Goal: Task Accomplishment & Management: Complete application form

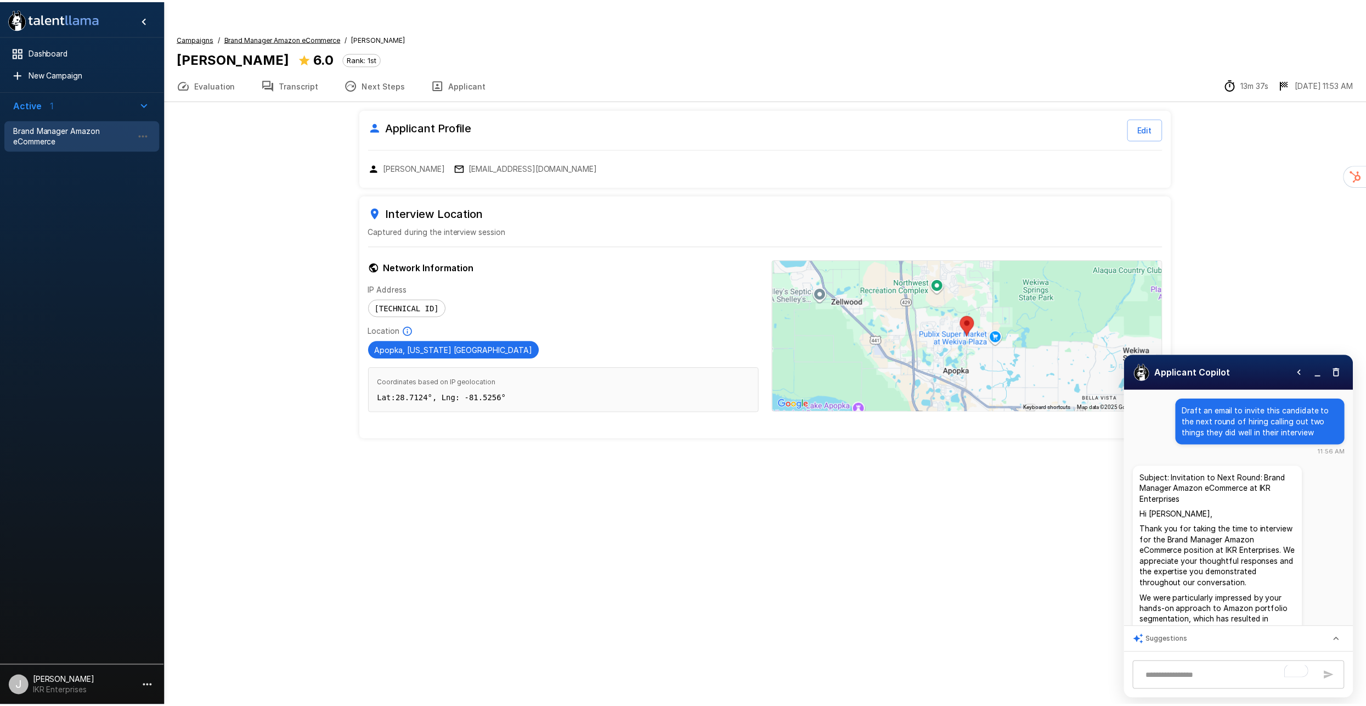
scroll to position [231, 0]
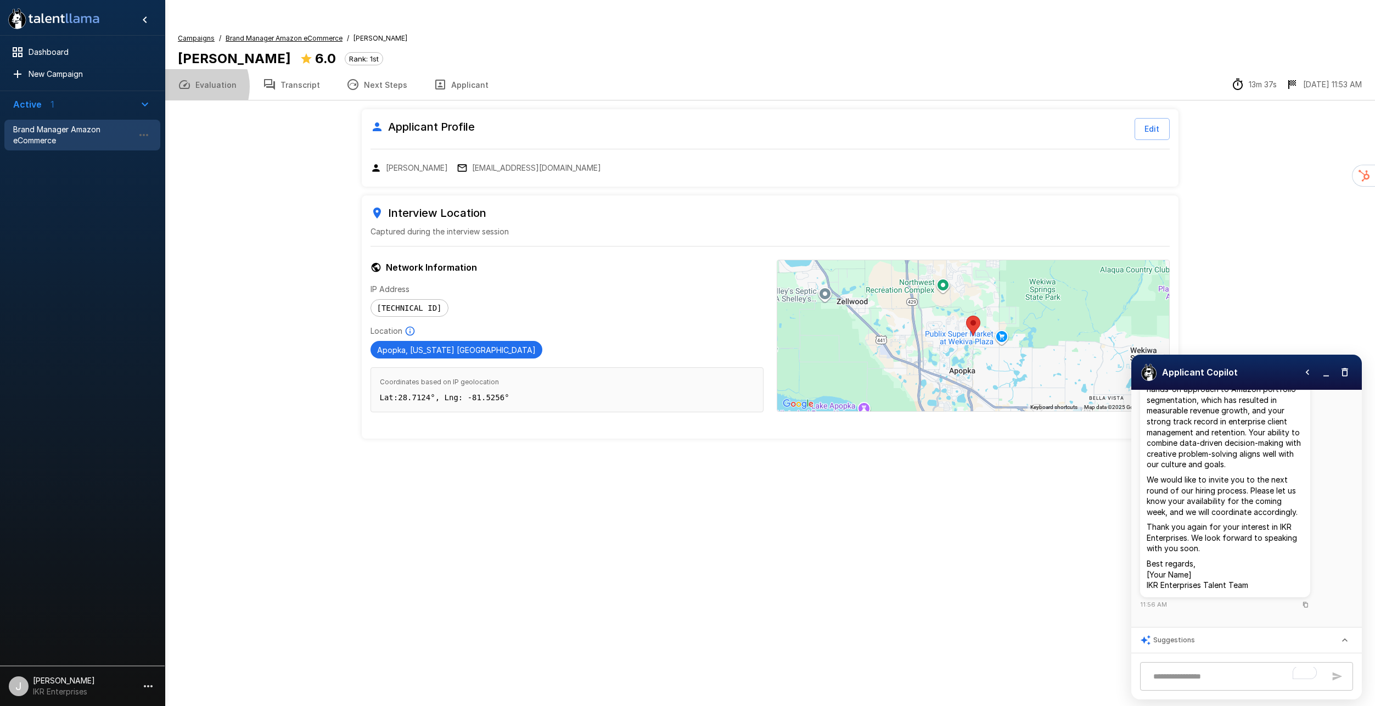
click at [189, 80] on icon "button" at bounding box center [184, 84] width 11 height 9
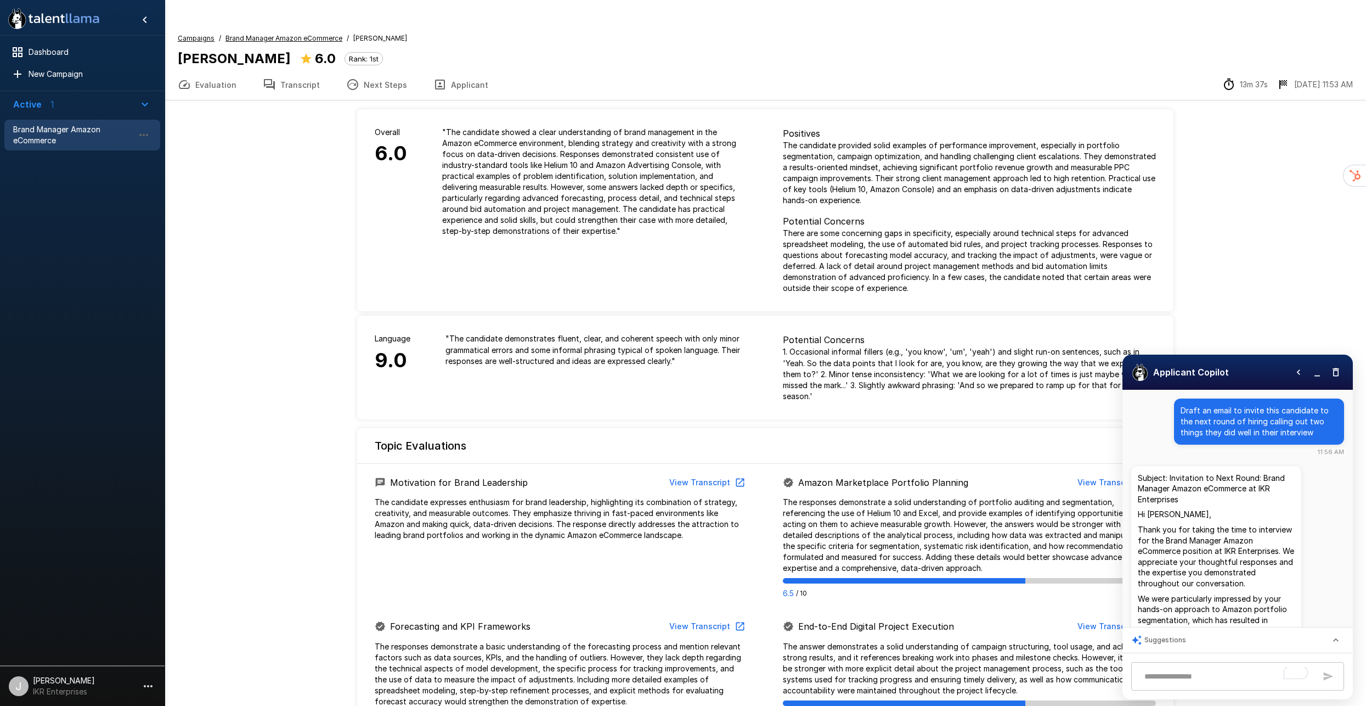
click at [1300, 374] on icon "button" at bounding box center [1298, 371] width 3 height 5
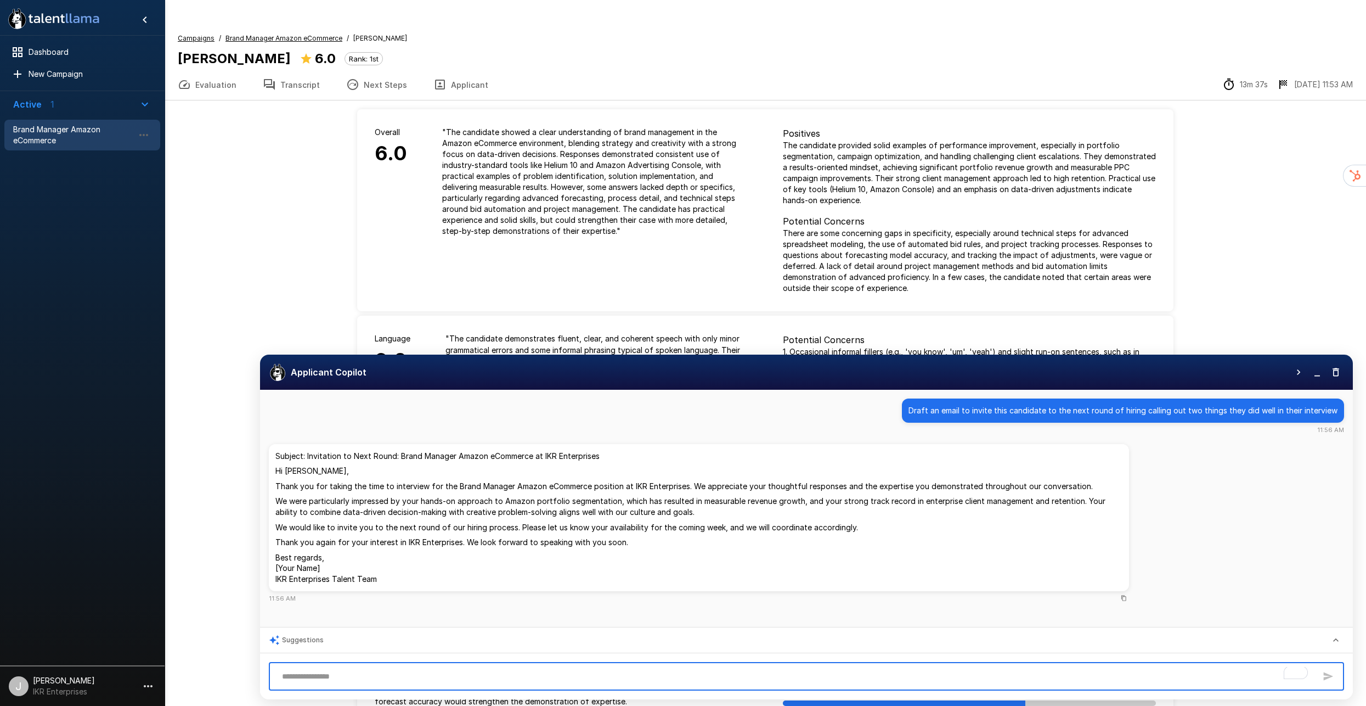
click at [374, 678] on textarea "To enrich screen reader interactions, please activate Accessibility in Grammarl…" at bounding box center [796, 676] width 1039 height 19
type textarea "**********"
click at [1330, 674] on icon "button" at bounding box center [1328, 676] width 11 height 11
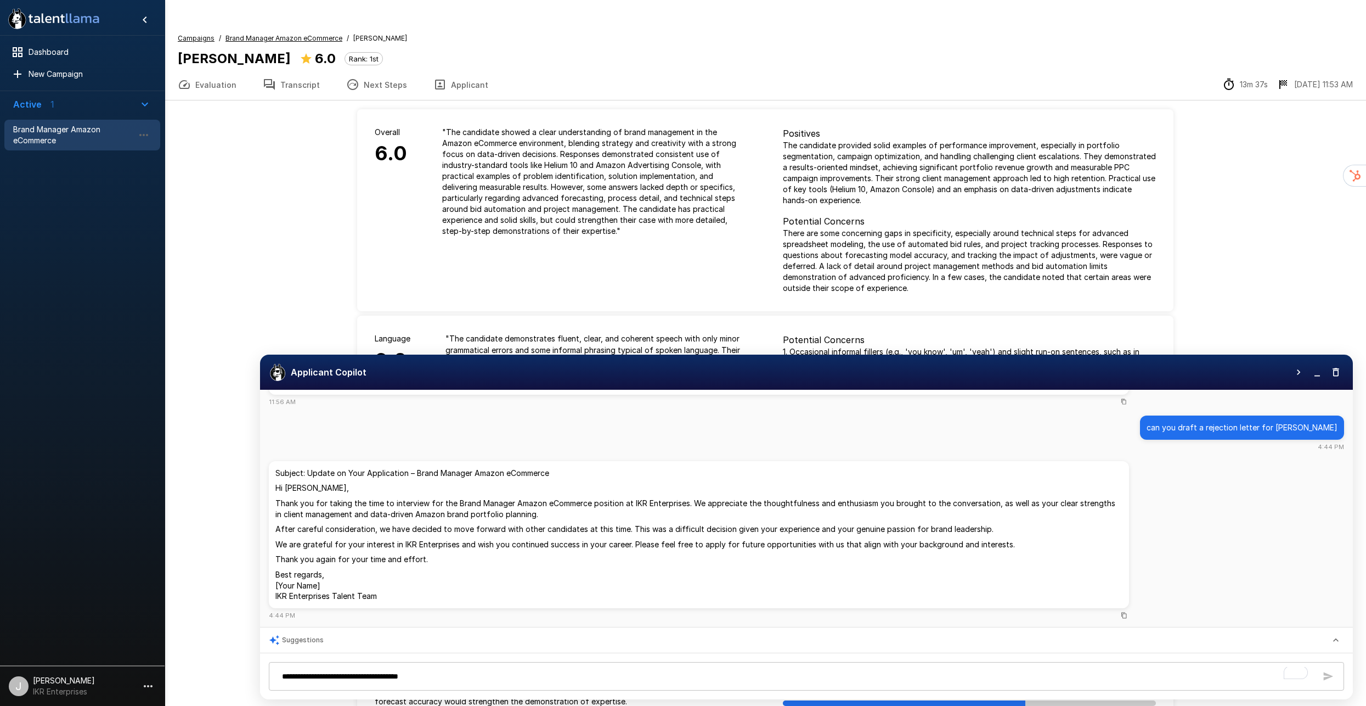
scroll to position [207, 0]
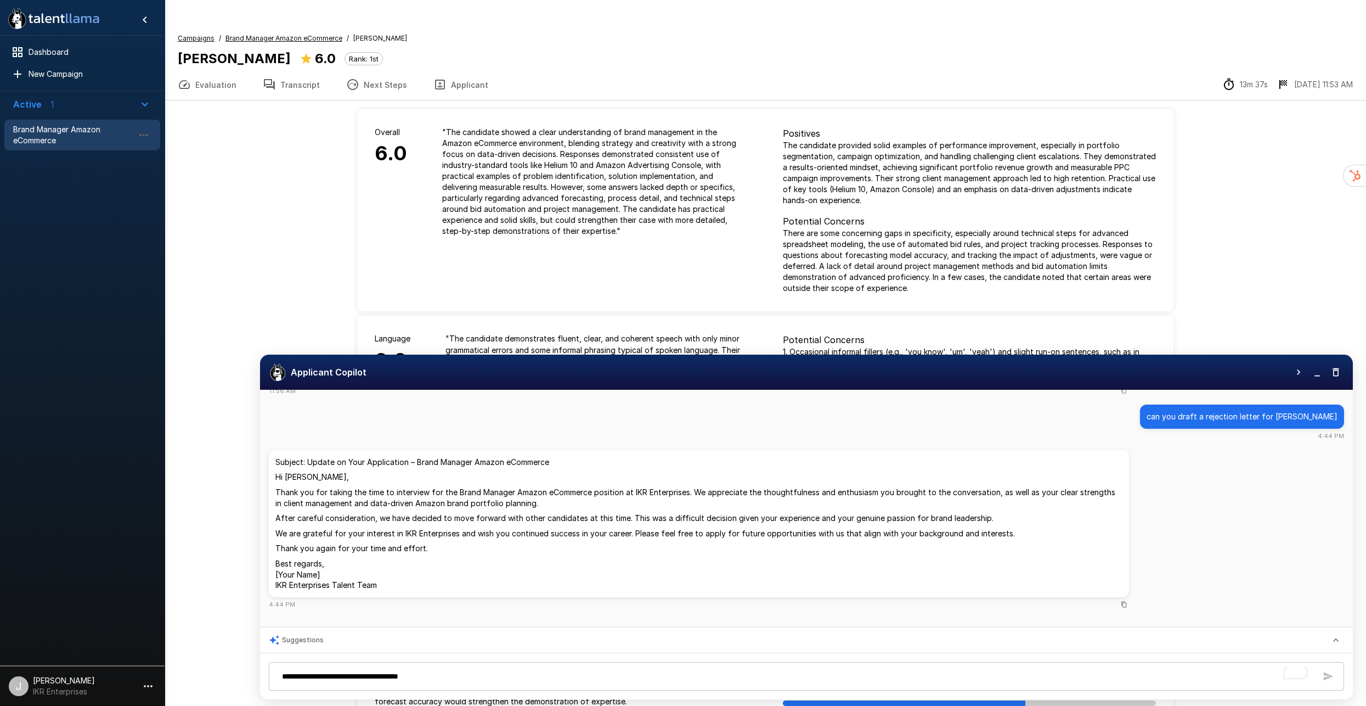
click at [1311, 375] on button "button" at bounding box center [1317, 372] width 16 height 16
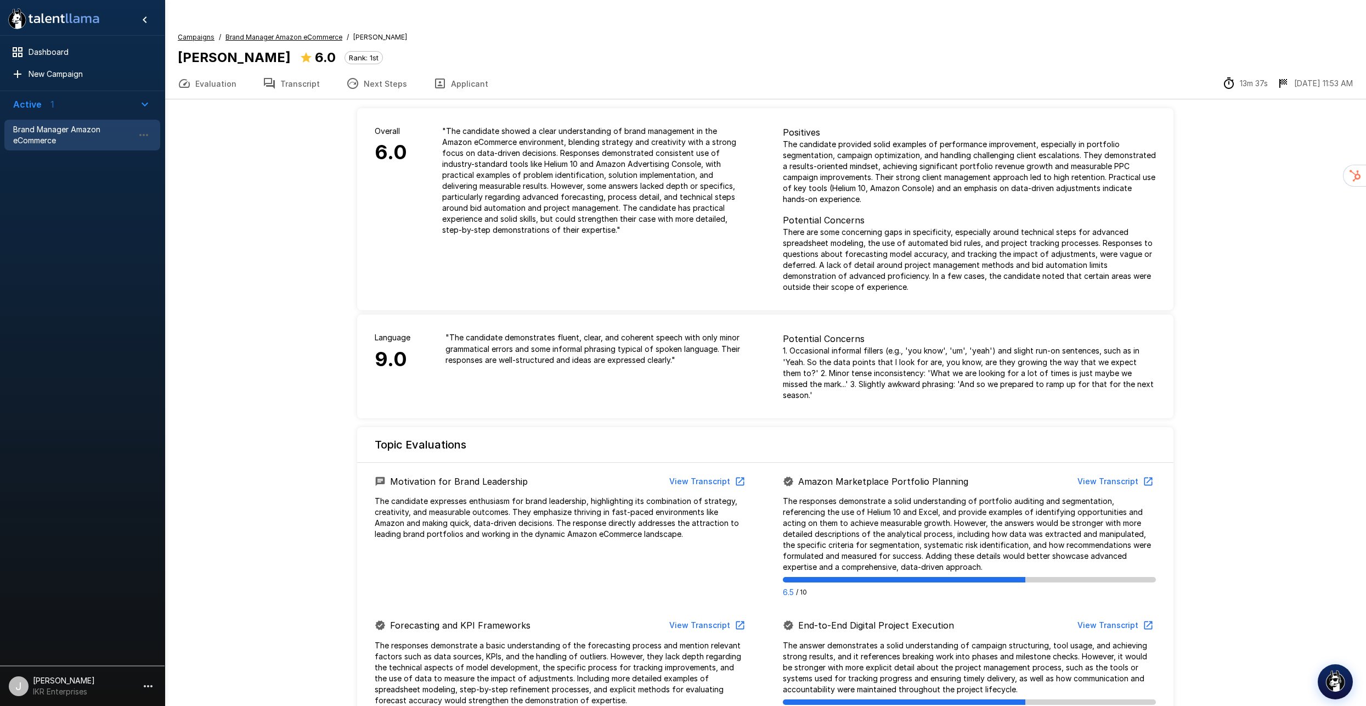
scroll to position [0, 0]
click at [471, 69] on button "Applicant" at bounding box center [460, 84] width 81 height 31
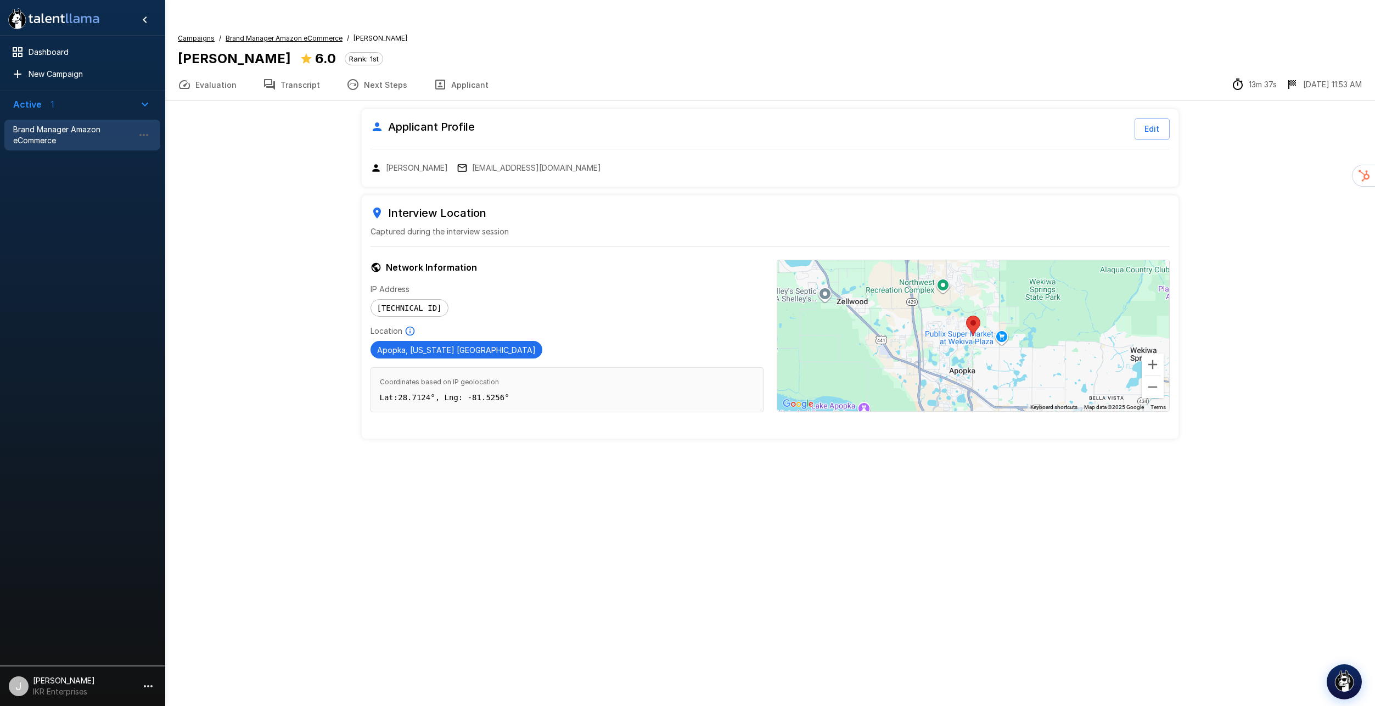
click at [209, 69] on button "Evaluation" at bounding box center [207, 84] width 85 height 31
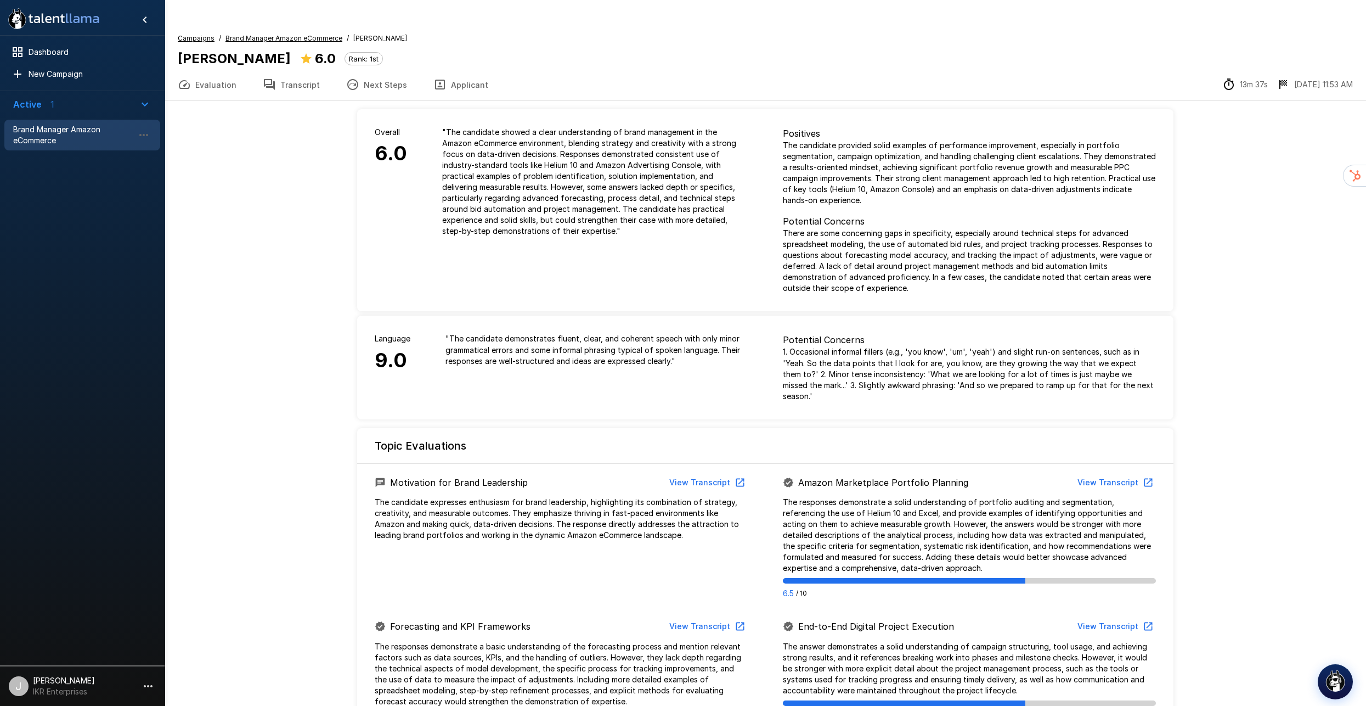
click at [305, 69] on button "Transcript" at bounding box center [291, 84] width 83 height 31
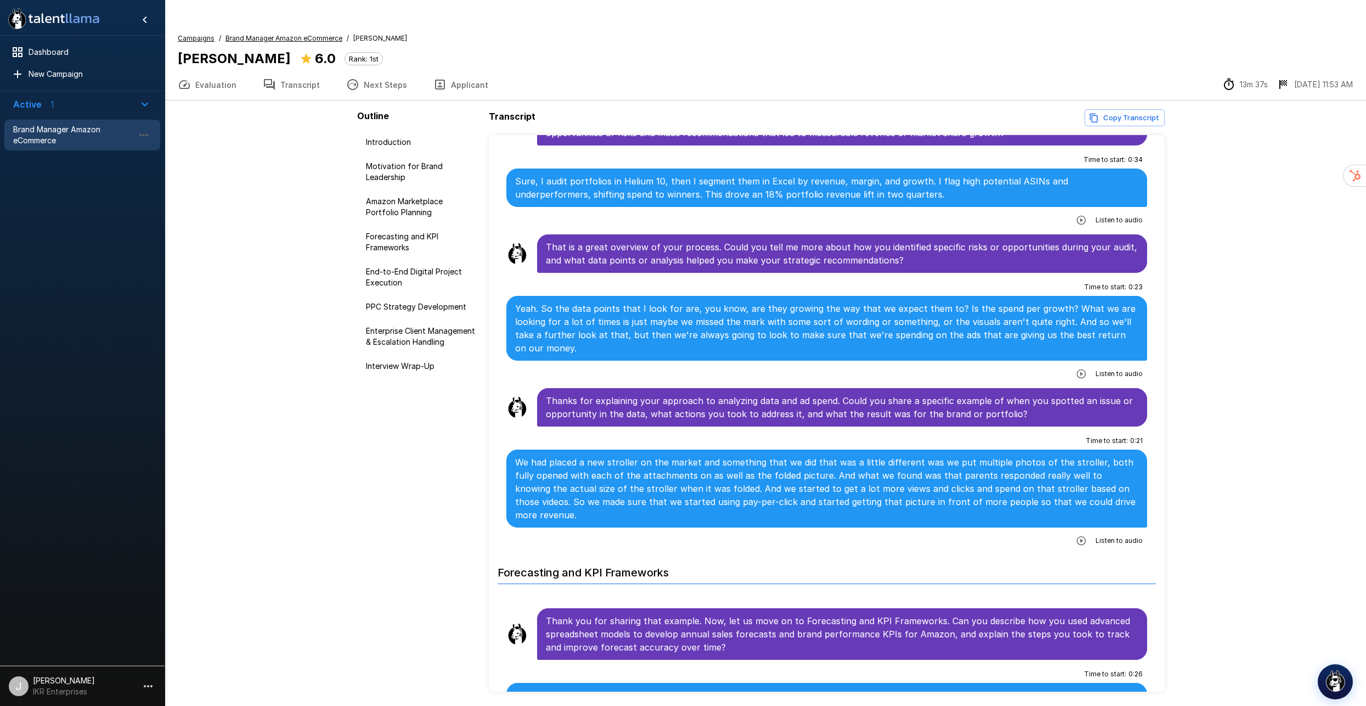
scroll to position [439, 0]
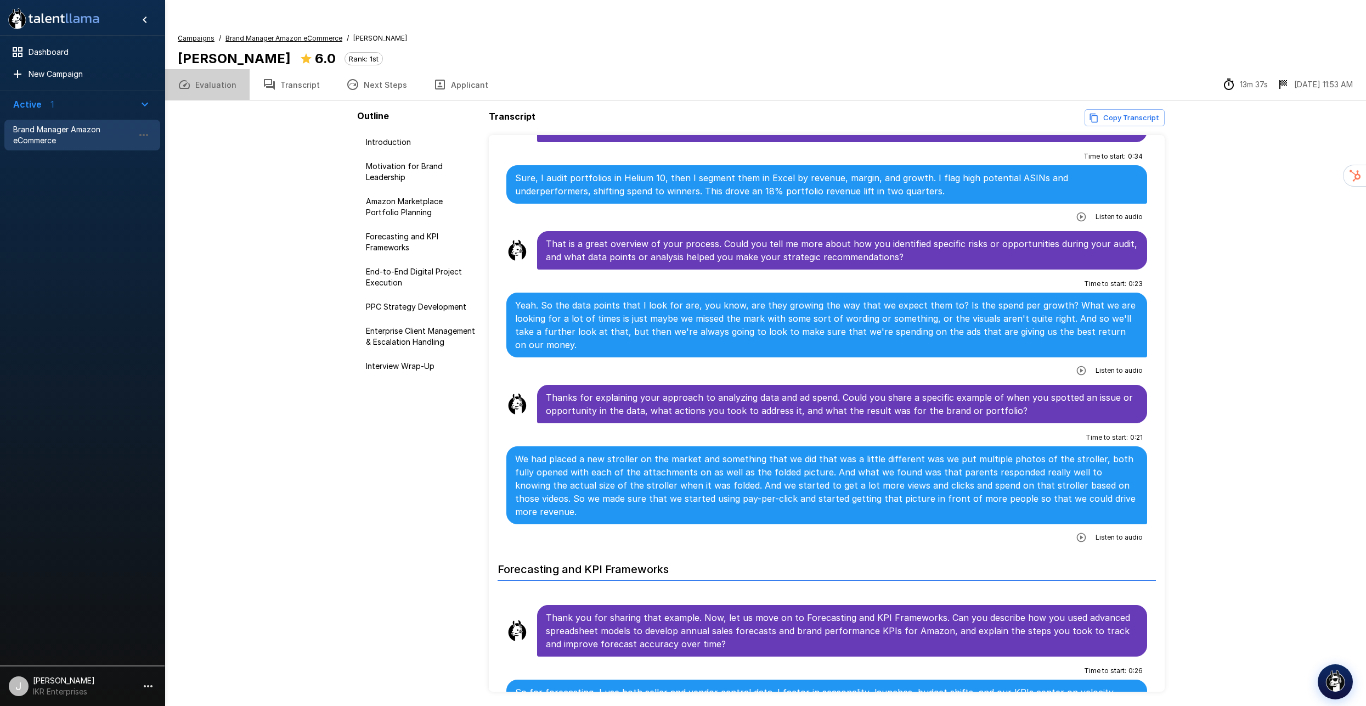
click at [223, 69] on button "Evaluation" at bounding box center [207, 84] width 85 height 31
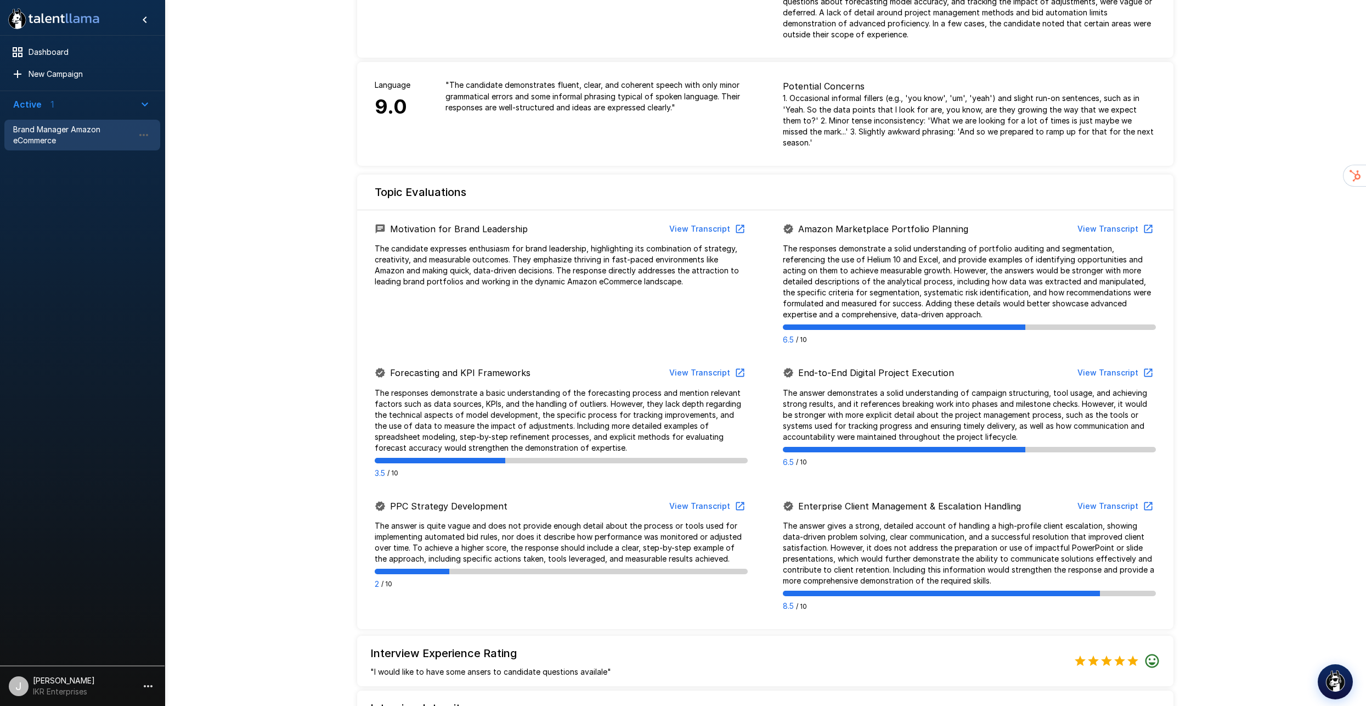
scroll to position [274, 0]
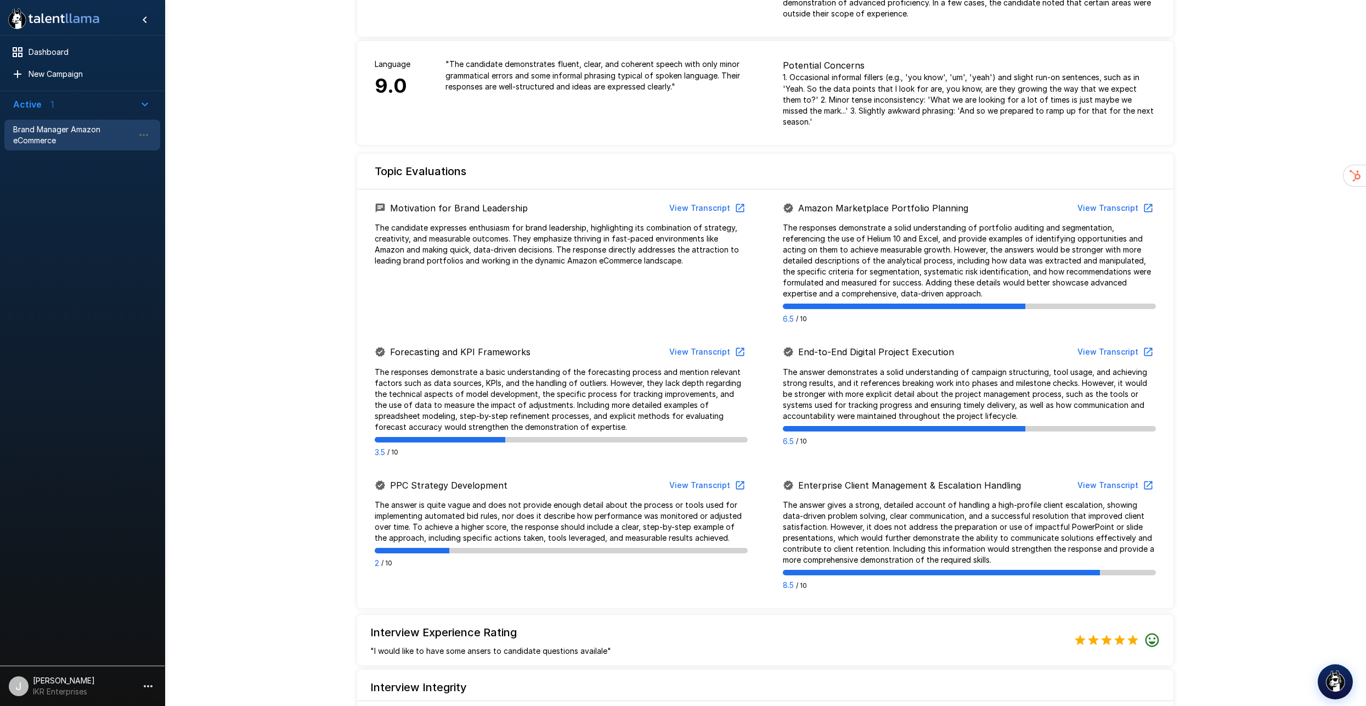
click at [83, 70] on span "New Campaign" at bounding box center [90, 74] width 123 height 11
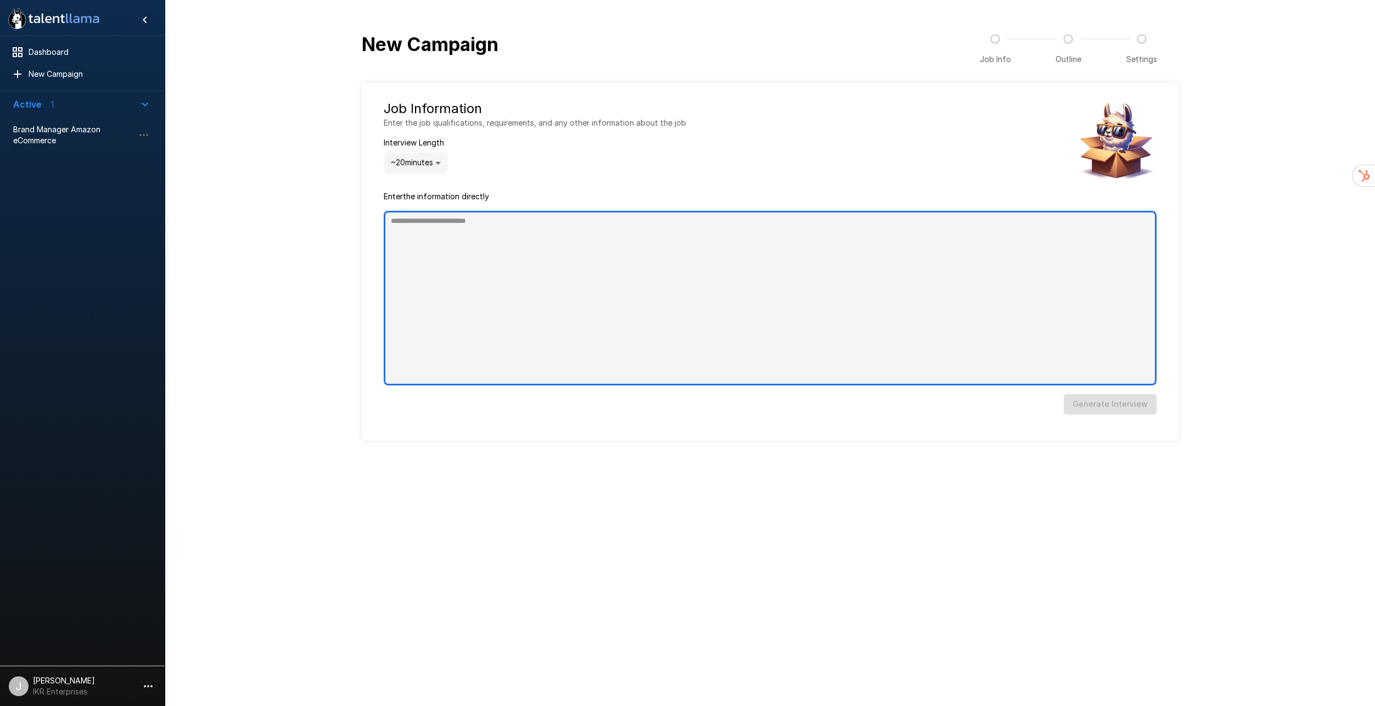
click at [463, 211] on textarea at bounding box center [770, 298] width 773 height 175
type textarea "*"
paste textarea "**********"
type textarea "**********"
type textarea "*"
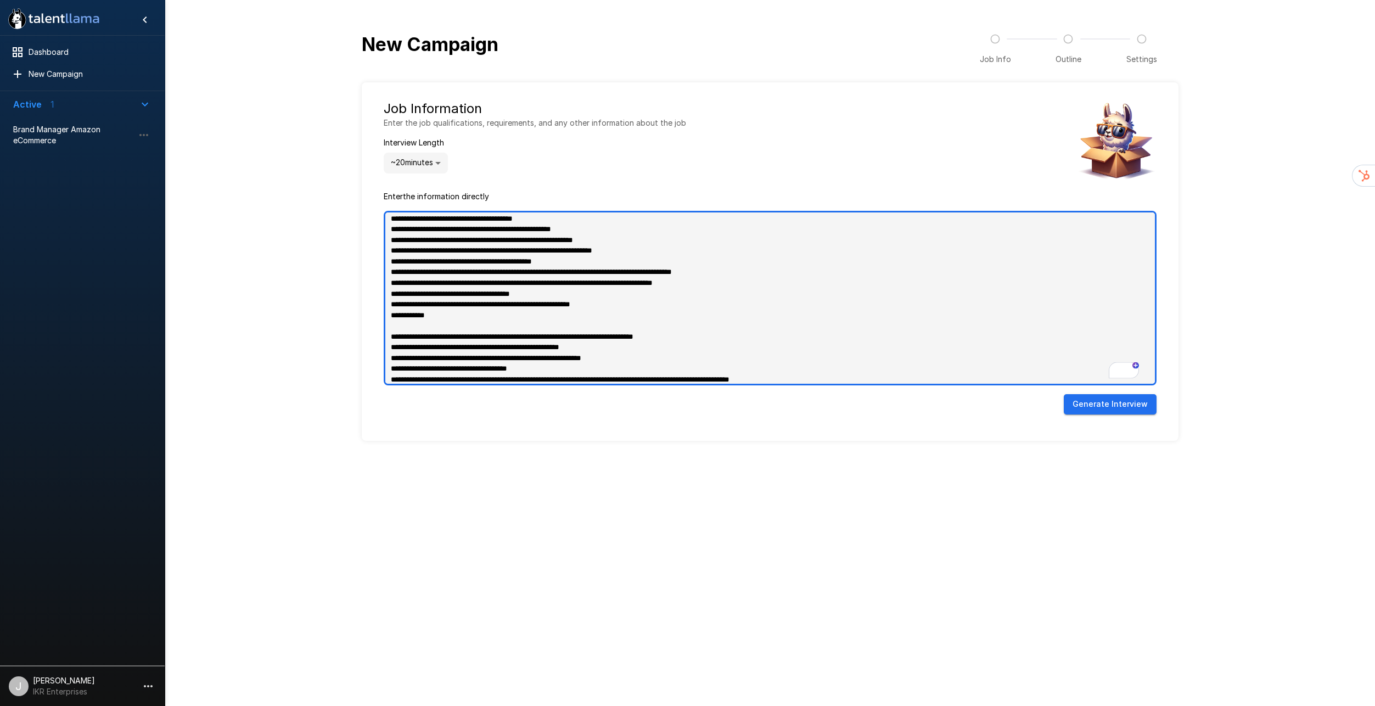
scroll to position [271, 0]
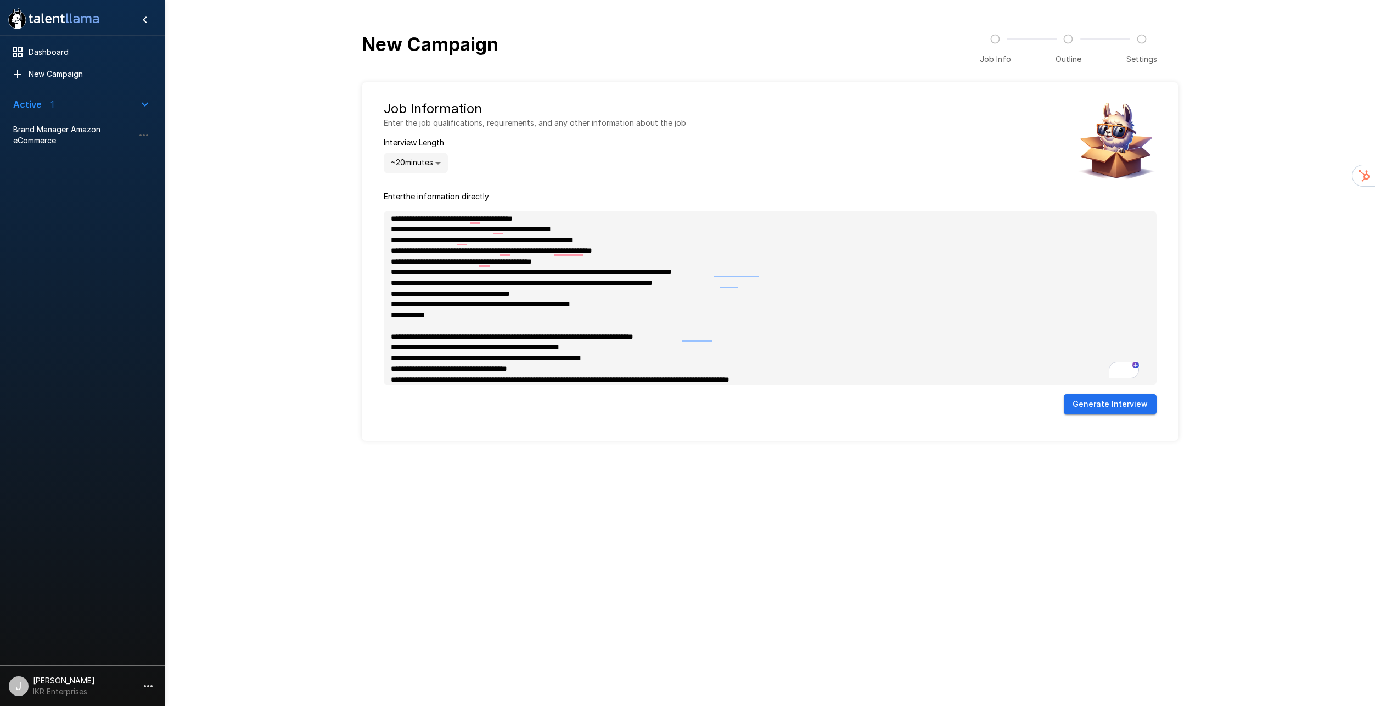
click at [1088, 394] on button "Generate Interview" at bounding box center [1109, 404] width 93 height 20
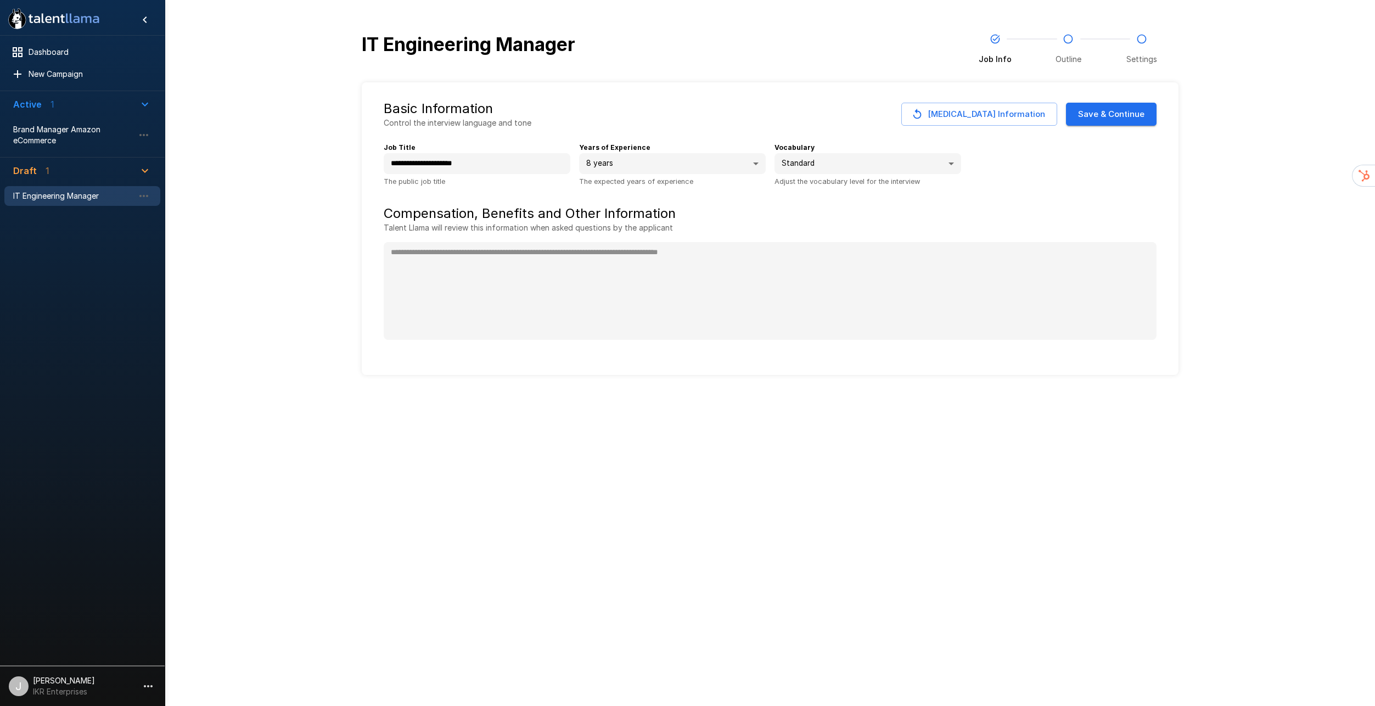
type textarea "*"
click at [1087, 103] on button "Save & Continue" at bounding box center [1111, 114] width 91 height 23
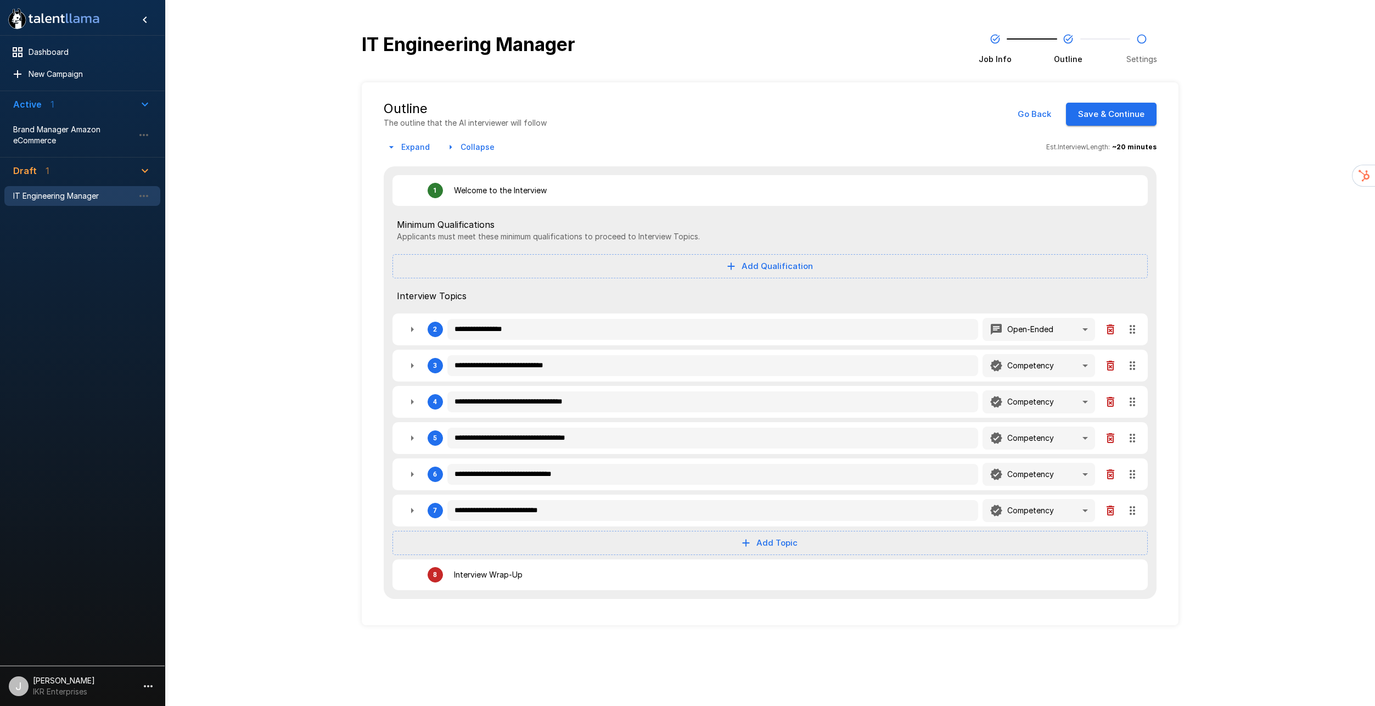
click at [1087, 103] on button "Save & Continue" at bounding box center [1111, 114] width 91 height 23
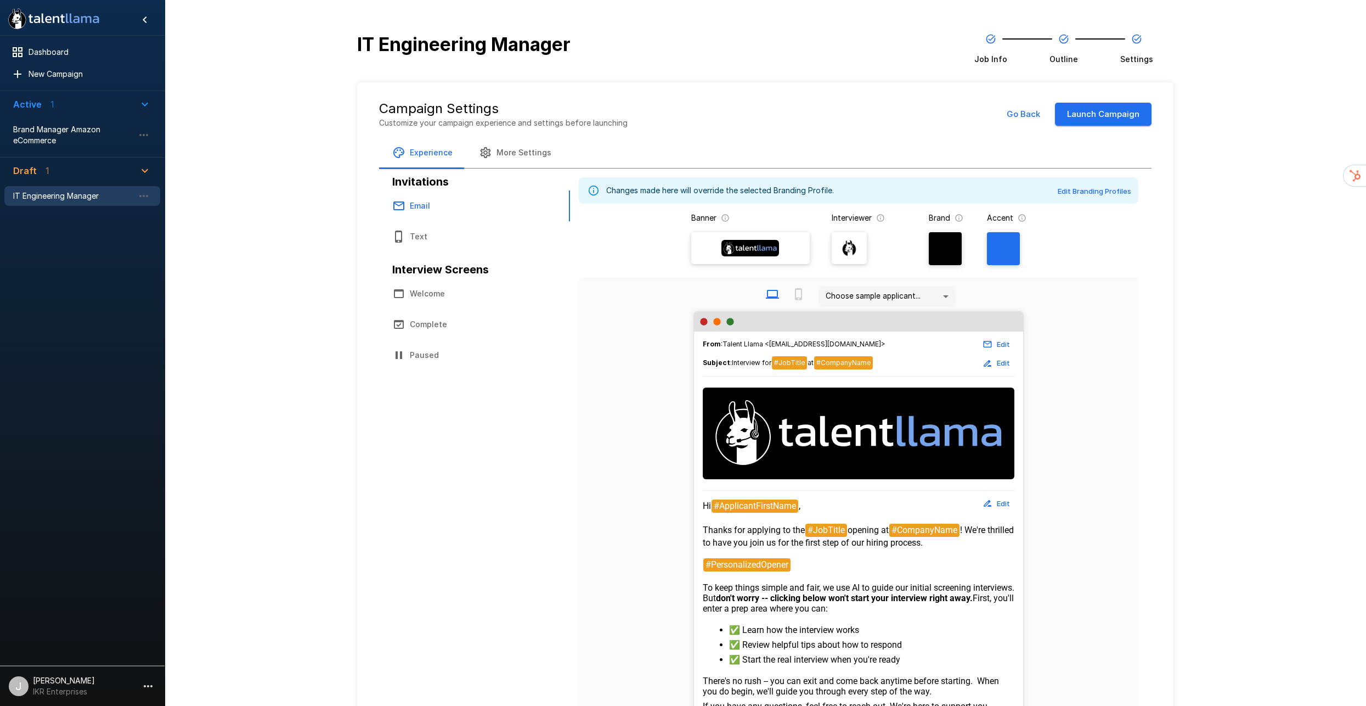
click at [1087, 103] on button "Launch Campaign" at bounding box center [1103, 114] width 97 height 23
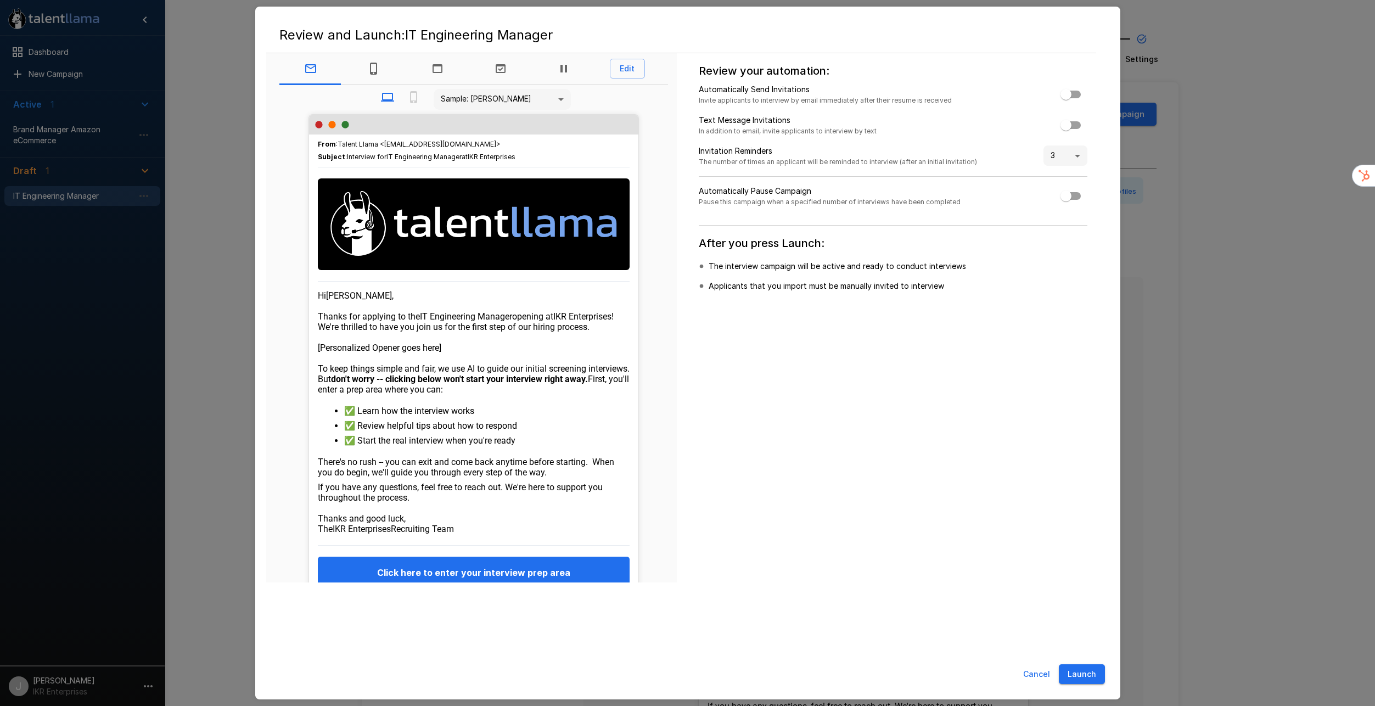
click at [1084, 675] on button "Launch" at bounding box center [1082, 674] width 46 height 20
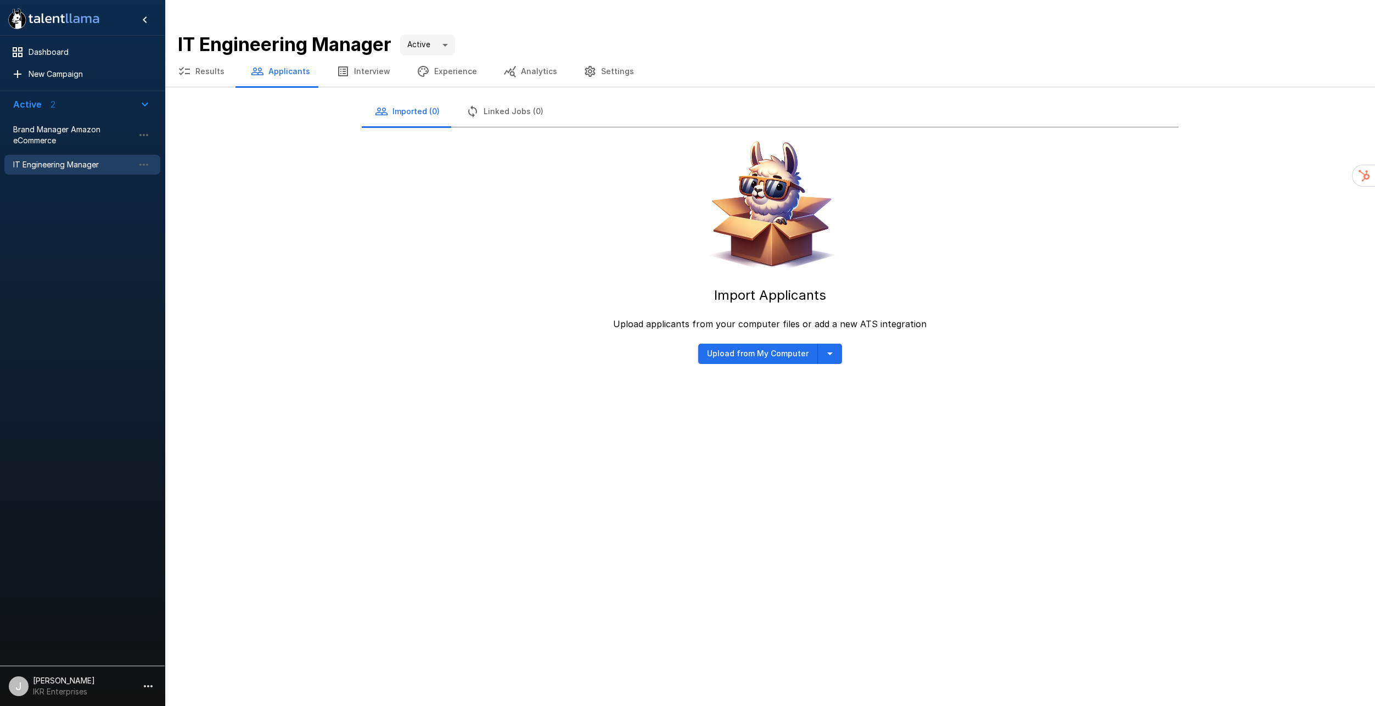
click at [831, 347] on icon "button" at bounding box center [829, 353] width 13 height 13
click at [815, 285] on span "Manually Create Applicant" at bounding box center [791, 285] width 127 height 13
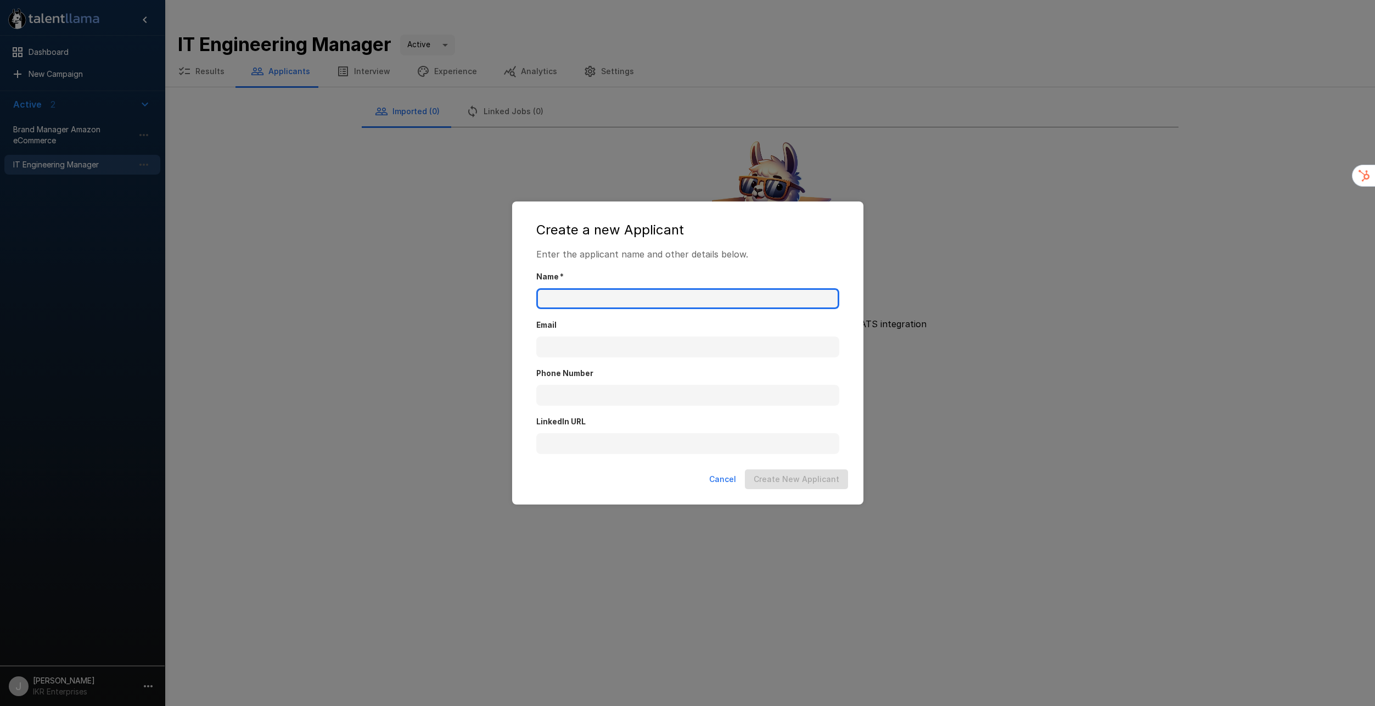
click at [608, 296] on input "Name   *" at bounding box center [687, 298] width 303 height 21
type input "**********"
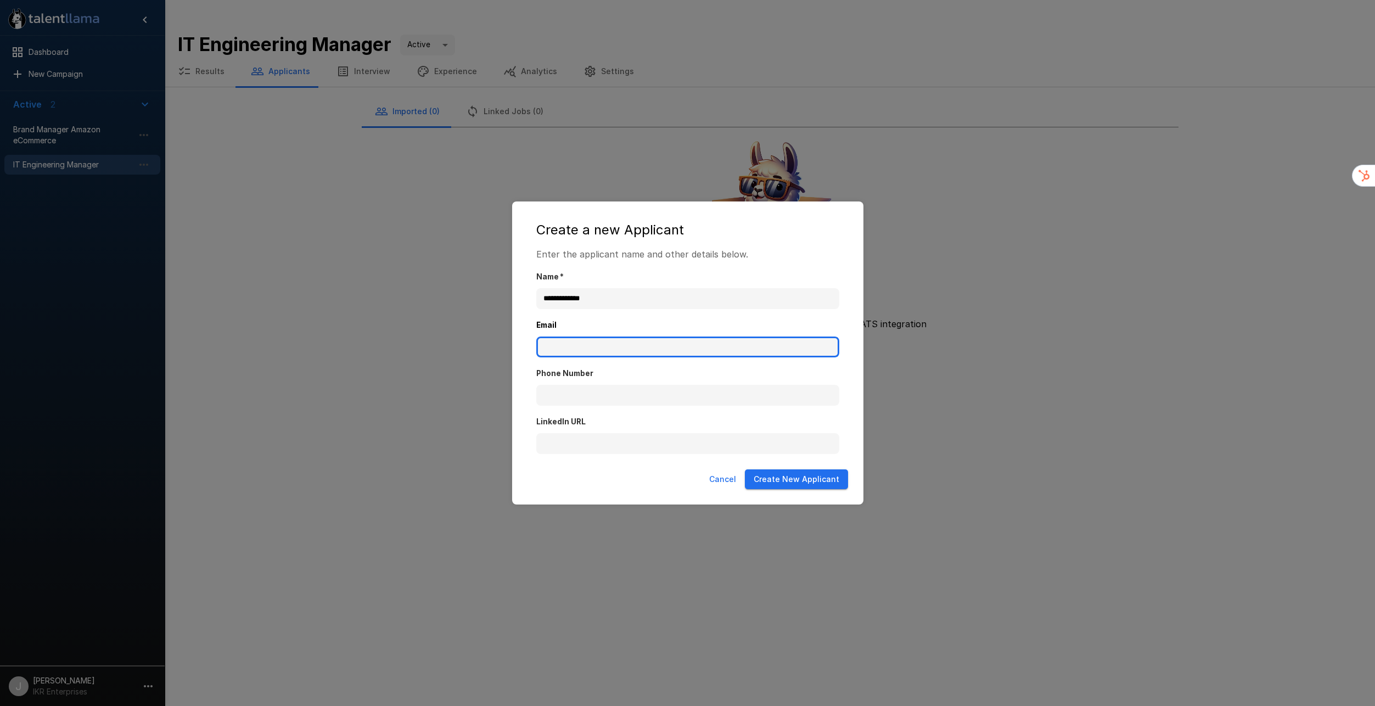
click at [588, 344] on input "Email" at bounding box center [687, 346] width 303 height 21
type input "**********"
click at [811, 485] on button "Create New Applicant" at bounding box center [796, 479] width 103 height 20
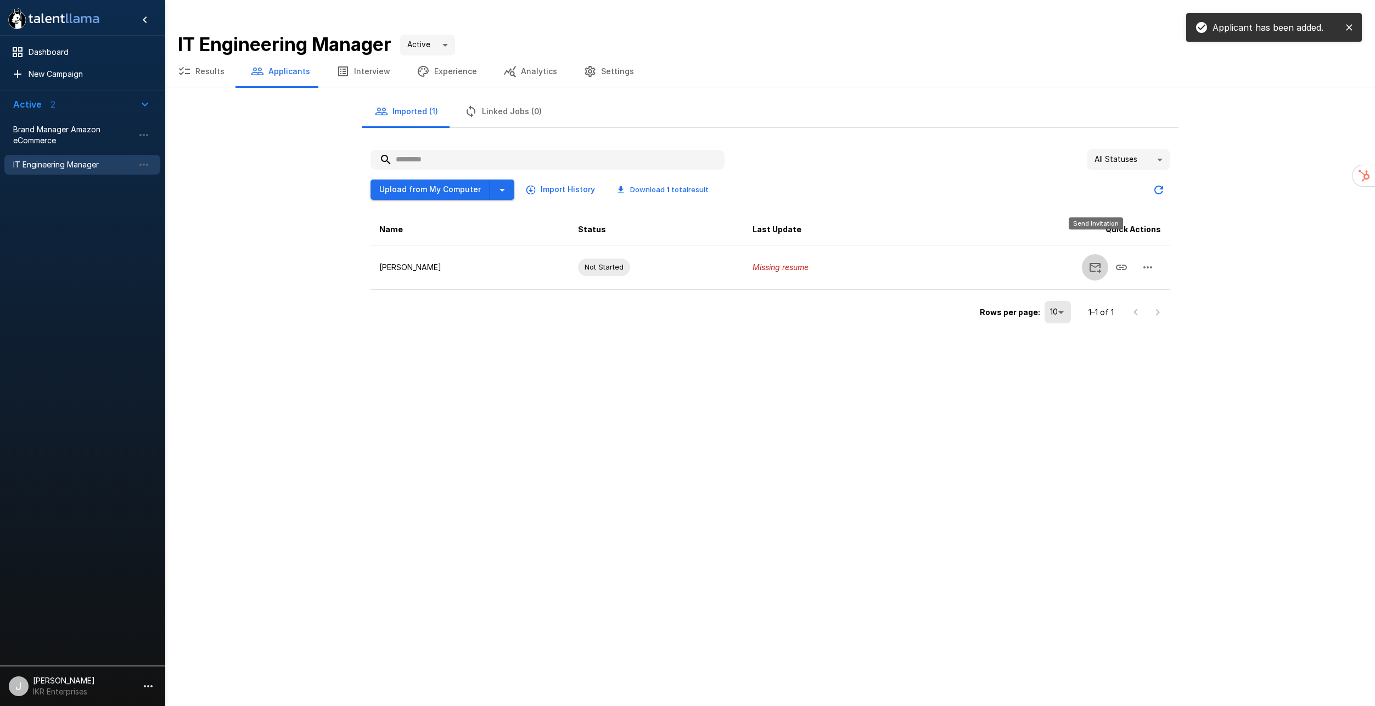
click at [1091, 261] on icon "Send Invitation" at bounding box center [1094, 267] width 13 height 13
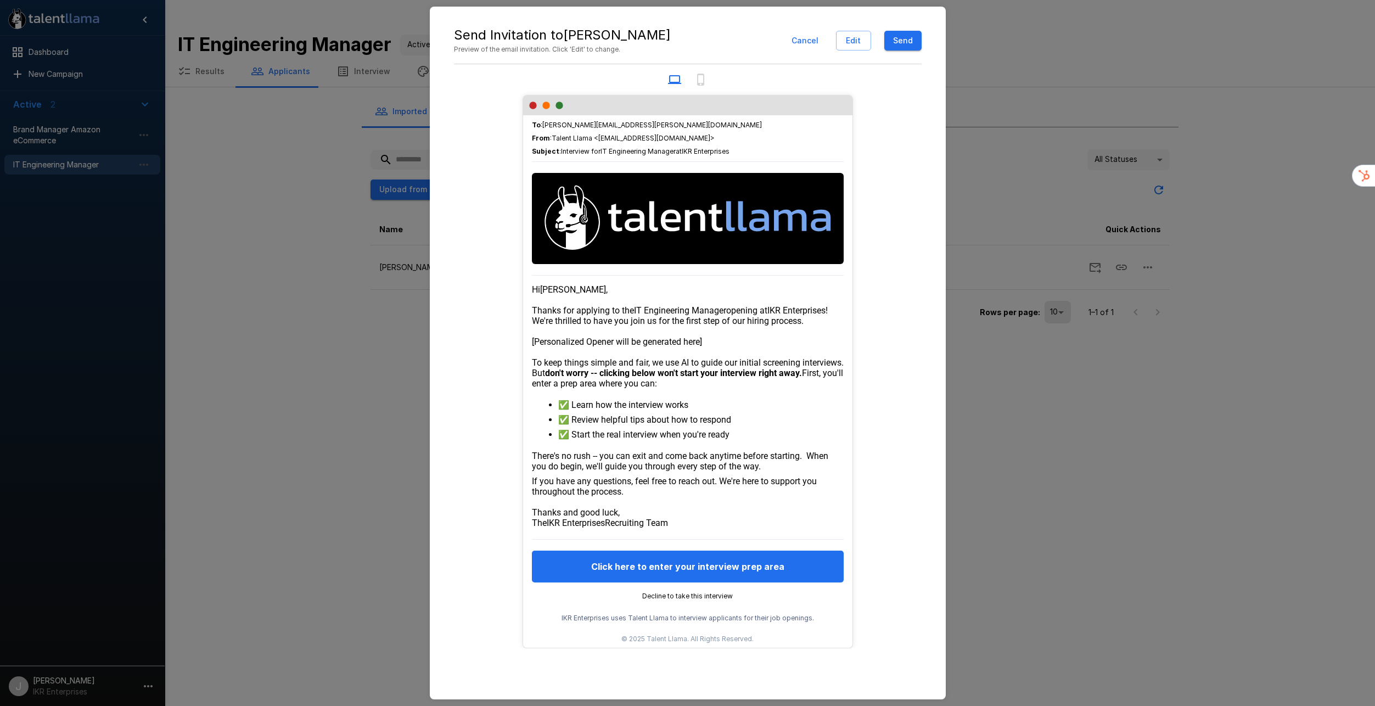
click at [896, 47] on button "Send" at bounding box center [902, 41] width 37 height 20
